Goal: Find contact information: Find contact information

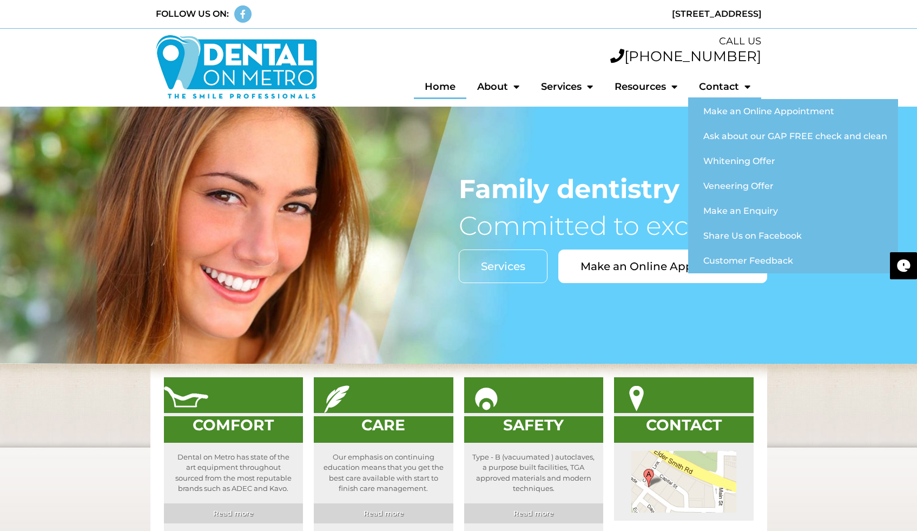
click at [739, 87] on link "Contact" at bounding box center [724, 86] width 73 height 25
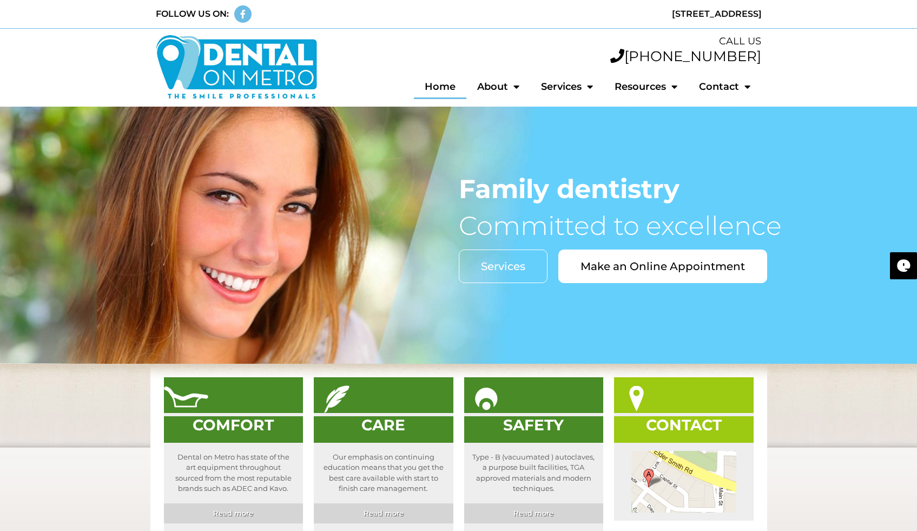
click at [659, 411] on img at bounding box center [636, 399] width 44 height 28
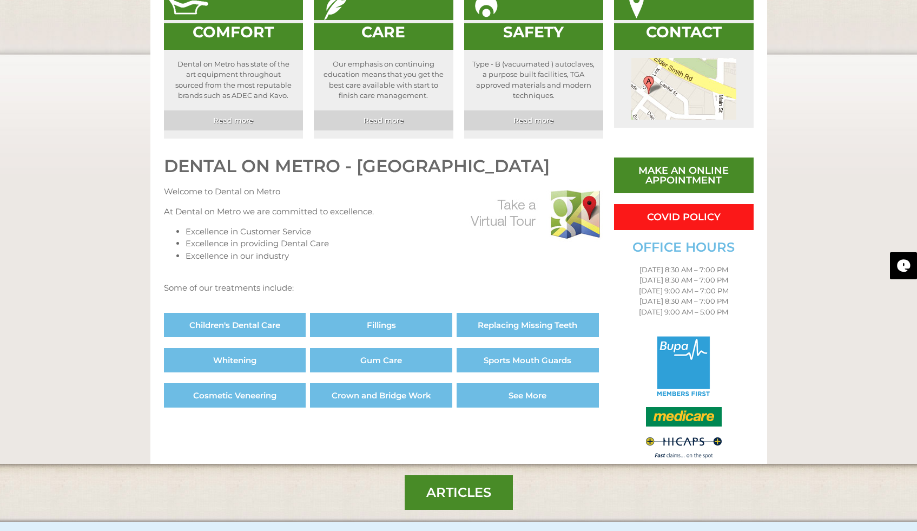
scroll to position [574, 0]
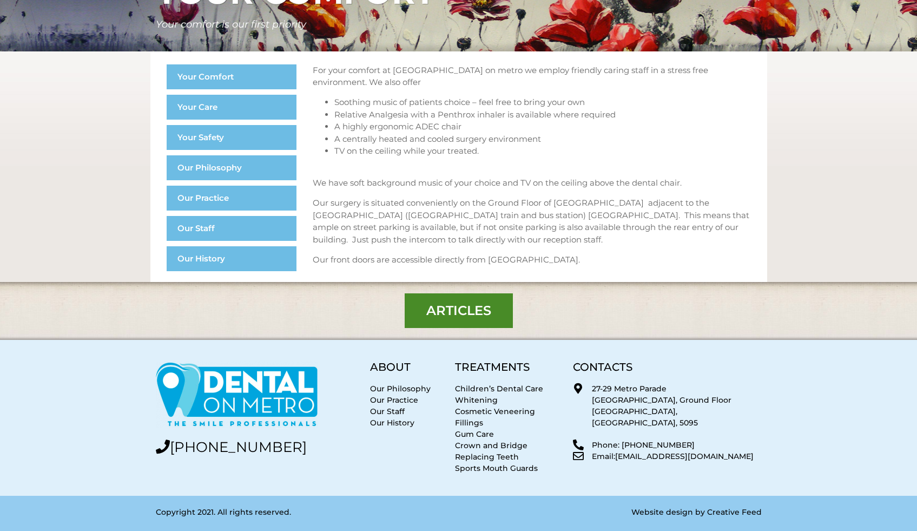
scroll to position [153, 0]
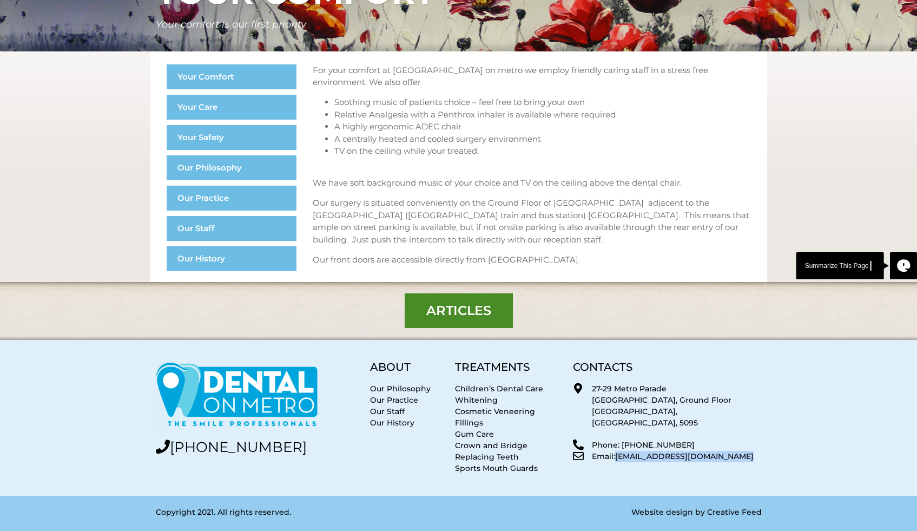
drag, startPoint x: 618, startPoint y: 447, endPoint x: 755, endPoint y: 448, distance: 136.9
click at [755, 451] on p "Email: enquiry@dentalonmetro.com.au" at bounding box center [676, 456] width 169 height 11
copy p "[EMAIL_ADDRESS][DOMAIN_NAME]"
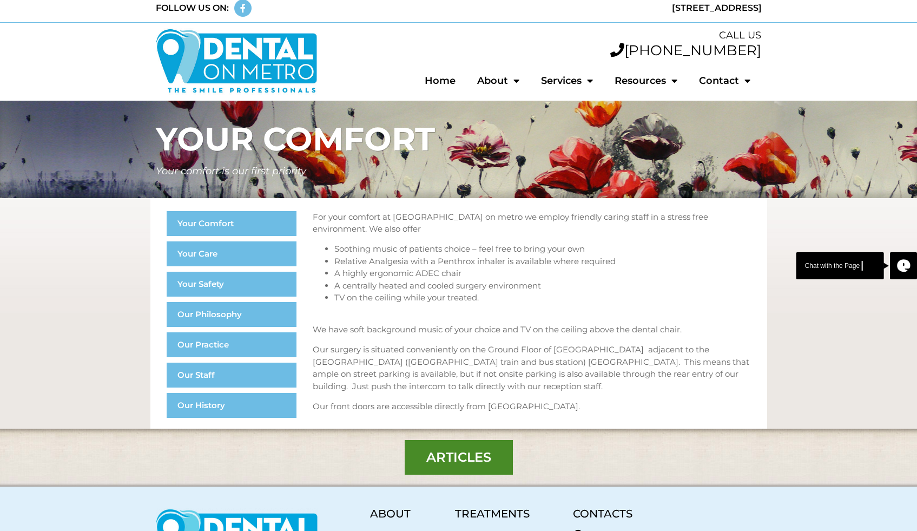
scroll to position [0, 0]
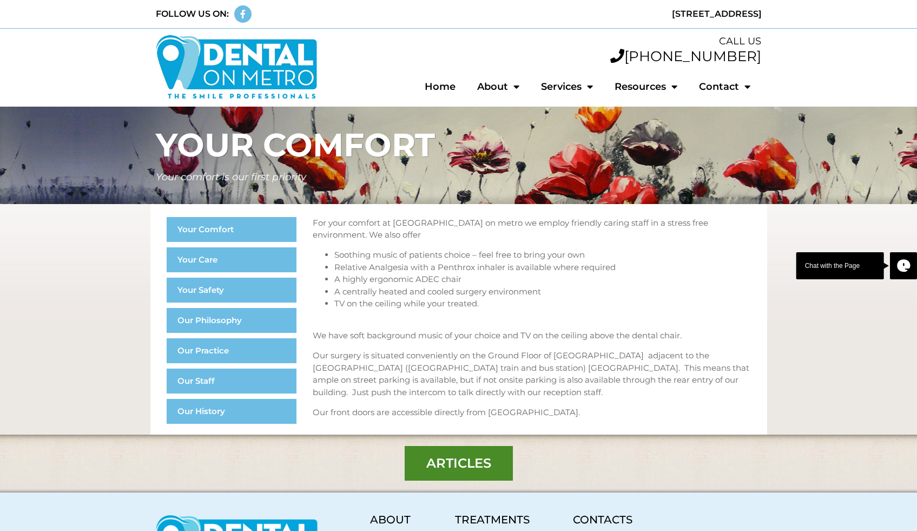
click at [201, 60] on img at bounding box center [237, 67] width 162 height 67
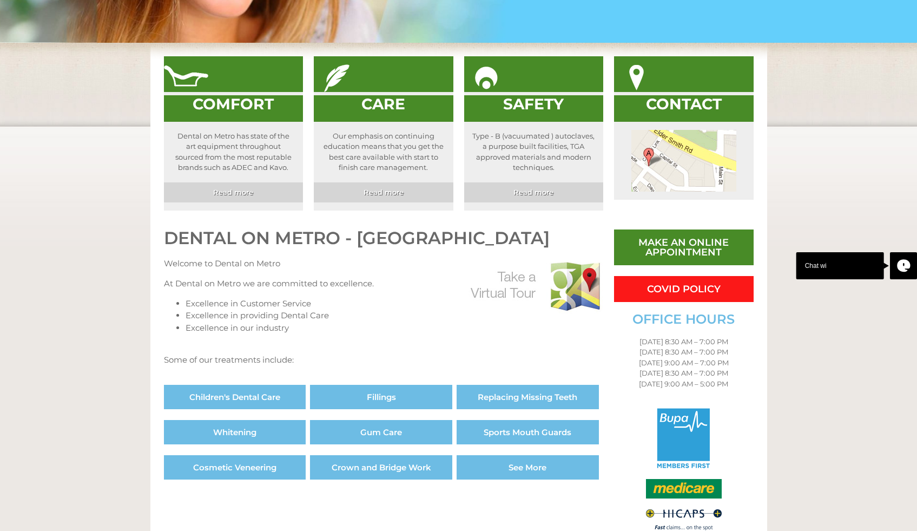
scroll to position [327, 0]
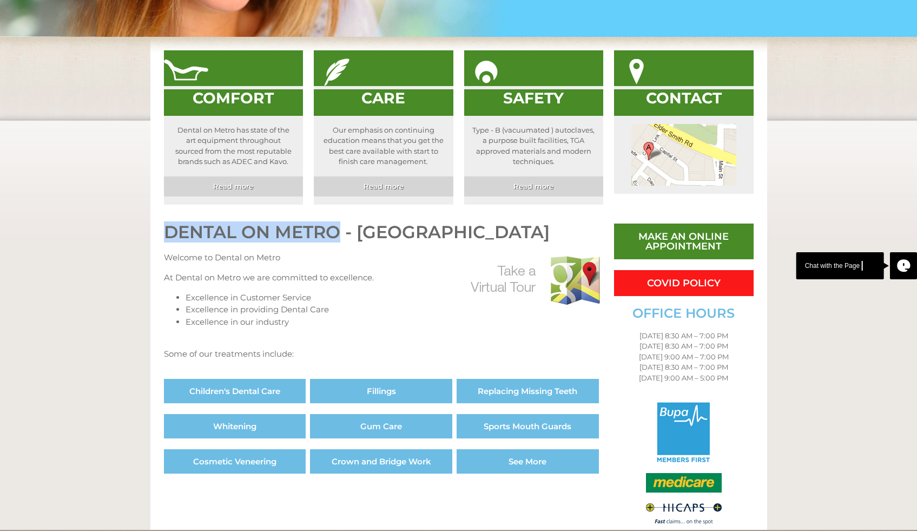
drag, startPoint x: 168, startPoint y: 232, endPoint x: 336, endPoint y: 238, distance: 167.9
click at [336, 238] on h2 "DENTAL ON METRO - [GEOGRAPHIC_DATA]" at bounding box center [384, 231] width 440 height 17
copy h2 "DENTAL ON METRO"
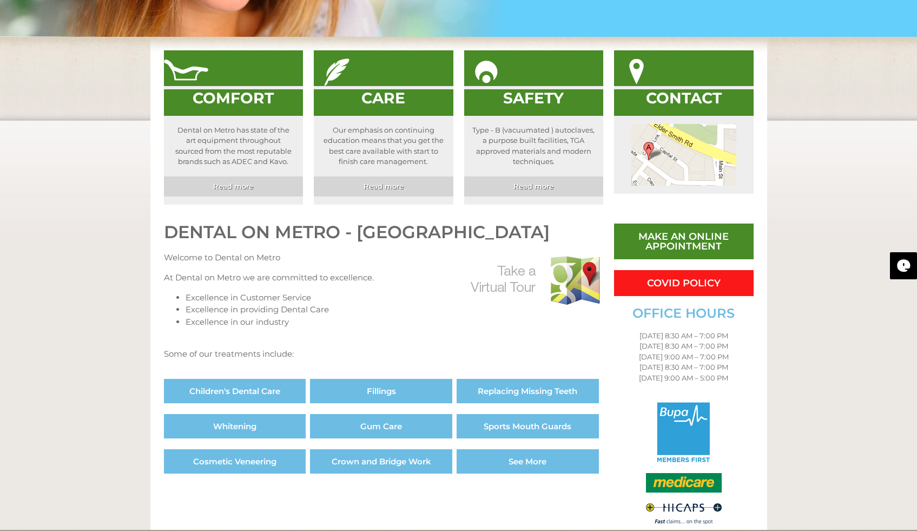
click at [409, 276] on p "At Dental on Metro we are committed to excellence." at bounding box center [384, 278] width 440 height 12
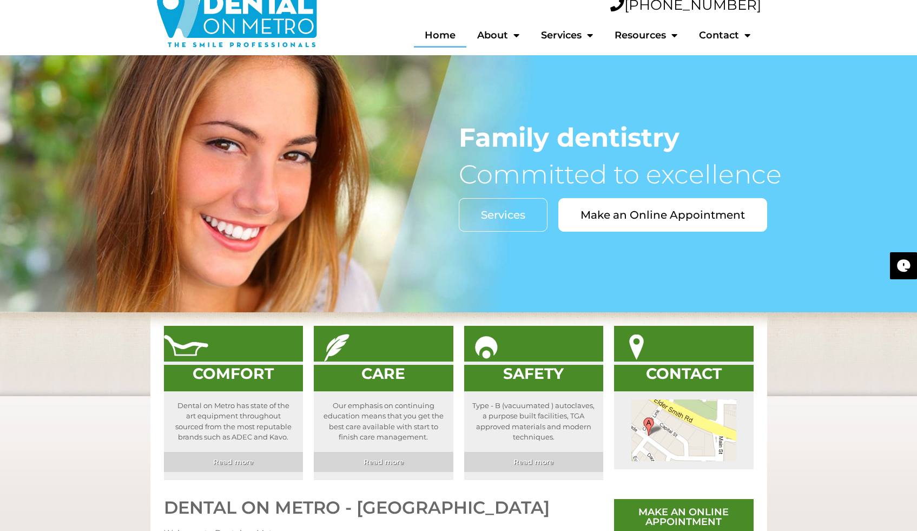
scroll to position [36, 0]
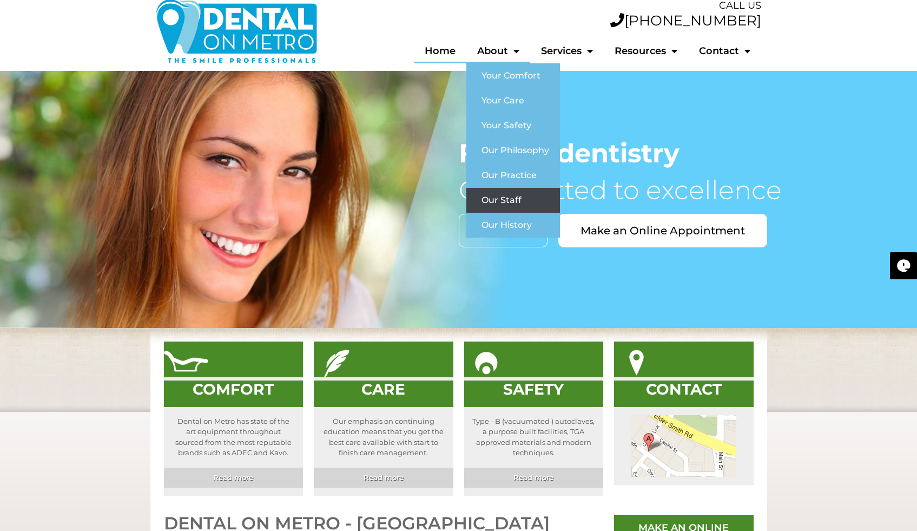
click at [511, 193] on link "Our Staff" at bounding box center [513, 200] width 94 height 25
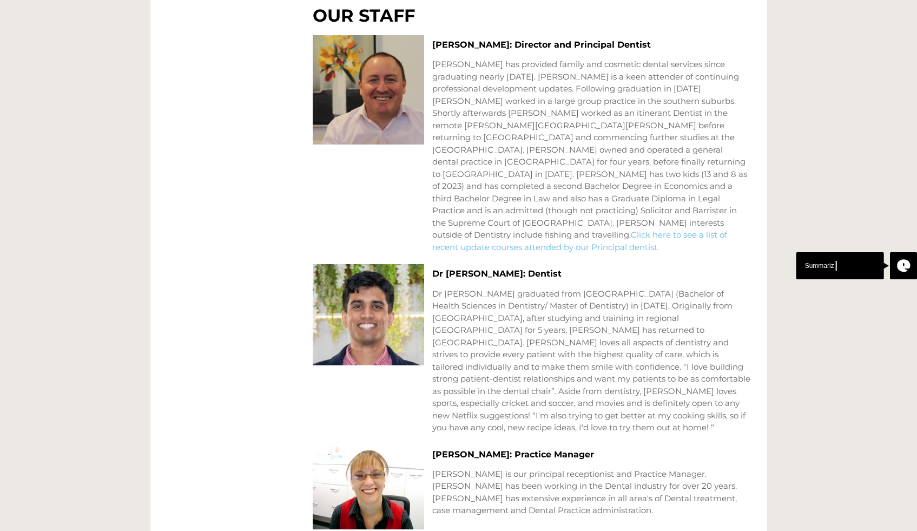
scroll to position [735, 0]
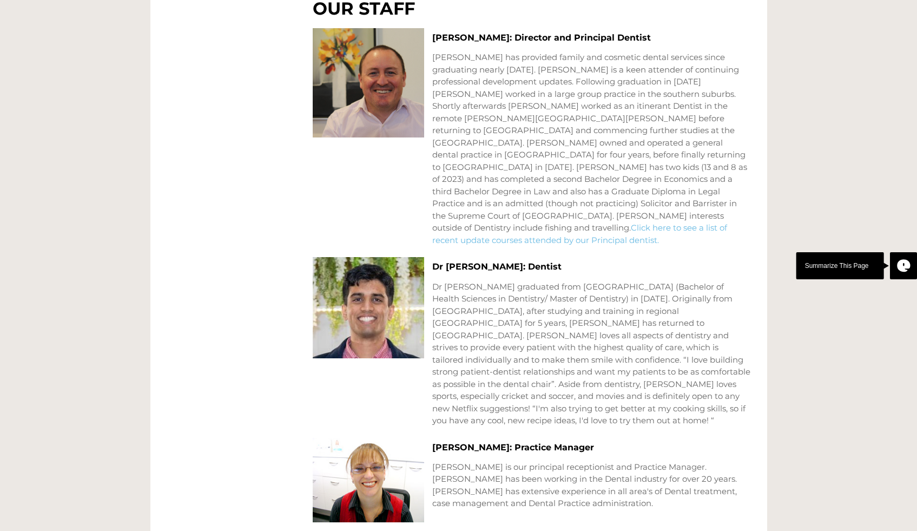
click at [453, 38] on h3 "[PERSON_NAME]: Director and Principal Dentist" at bounding box center [591, 37] width 319 height 10
click at [453, 38] on h3 "Dr Peter Bertossa: Director and Principal Dentist" at bounding box center [591, 37] width 319 height 10
copy h3 "Peter"
click at [594, 161] on p "Dr Peter Bertossa has provided family and cosmetic dental services since gradua…" at bounding box center [591, 148] width 319 height 195
drag, startPoint x: 683, startPoint y: 201, endPoint x: 744, endPoint y: 203, distance: 61.2
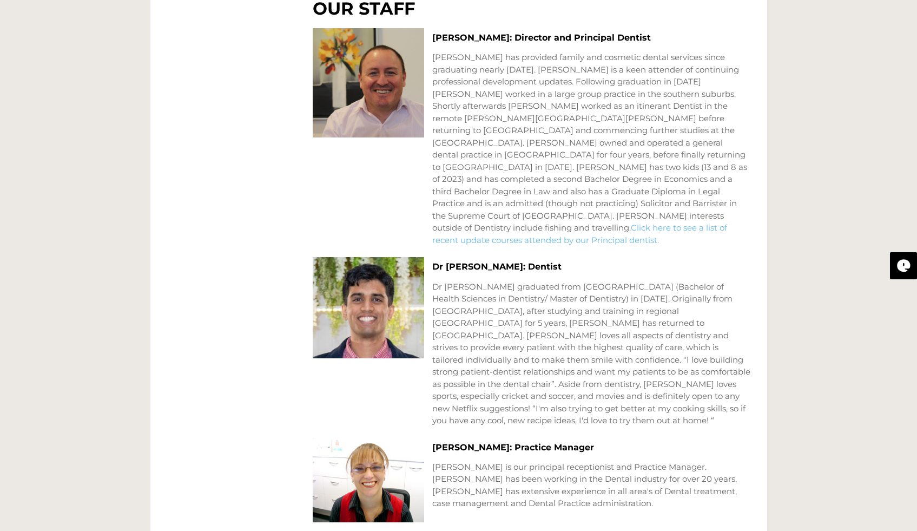
click at [744, 203] on p "Dr Peter Bertossa has provided family and cosmetic dental services since gradua…" at bounding box center [591, 148] width 319 height 195
drag, startPoint x: 682, startPoint y: 202, endPoint x: 490, endPoint y: 218, distance: 192.2
click at [490, 218] on p "Dr Peter Bertossa has provided family and cosmetic dental services since gradua…" at bounding box center [591, 148] width 319 height 195
copy p "include fishing and travelling."
